Goal: Transaction & Acquisition: Book appointment/travel/reservation

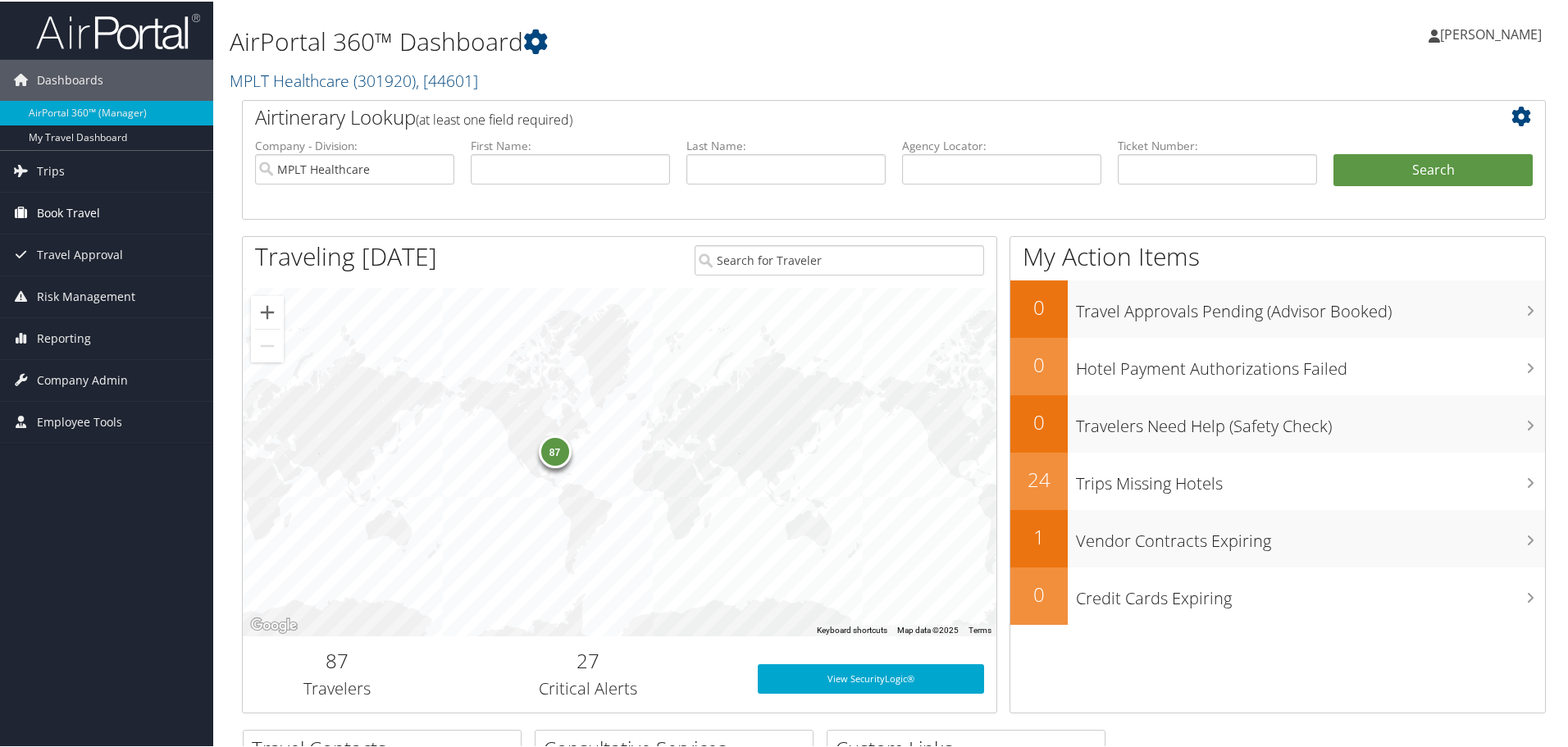
click at [68, 211] on span "Book Travel" at bounding box center [68, 211] width 63 height 41
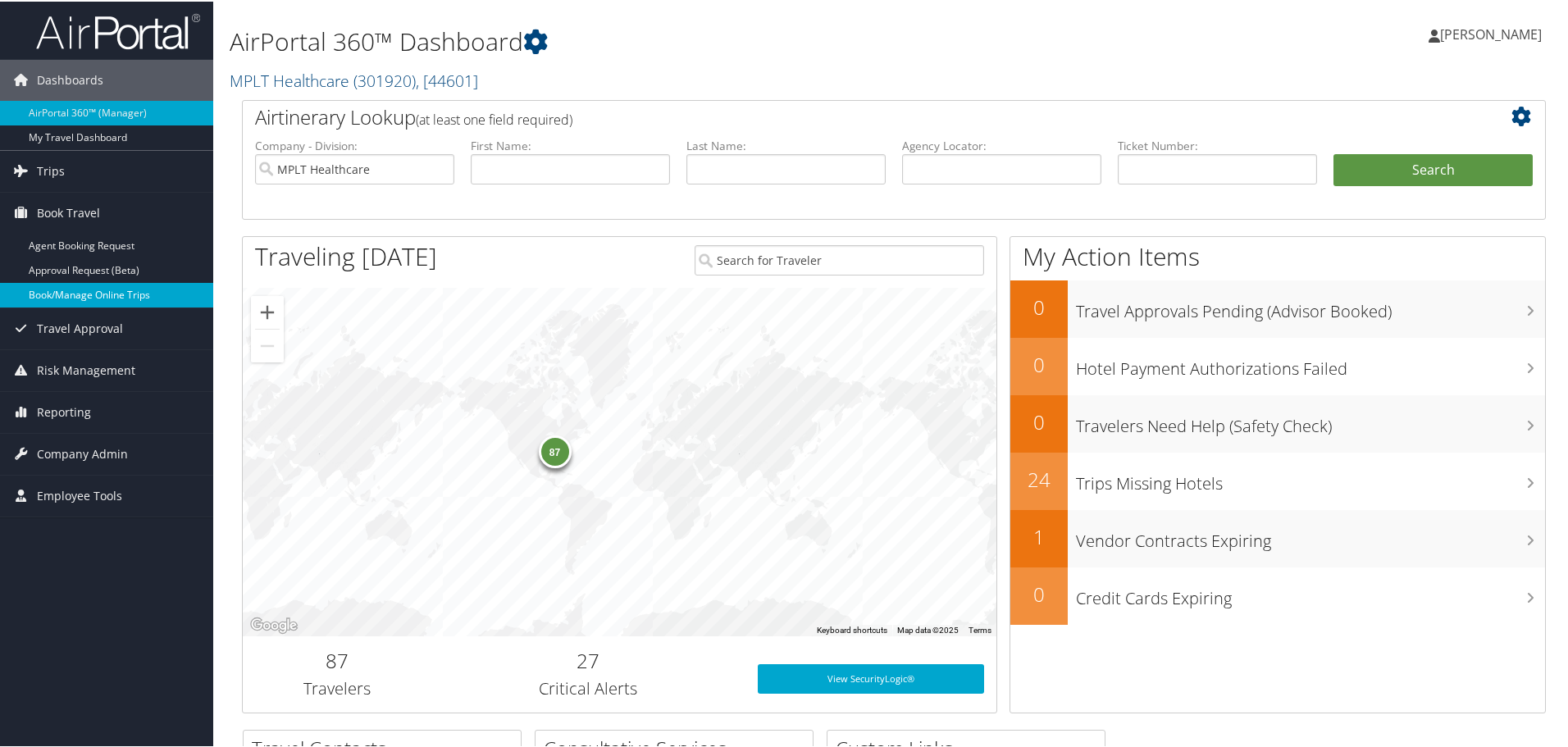
click at [70, 287] on link "Book/Manage Online Trips" at bounding box center [106, 293] width 213 height 24
